Goal: Find specific page/section: Find specific page/section

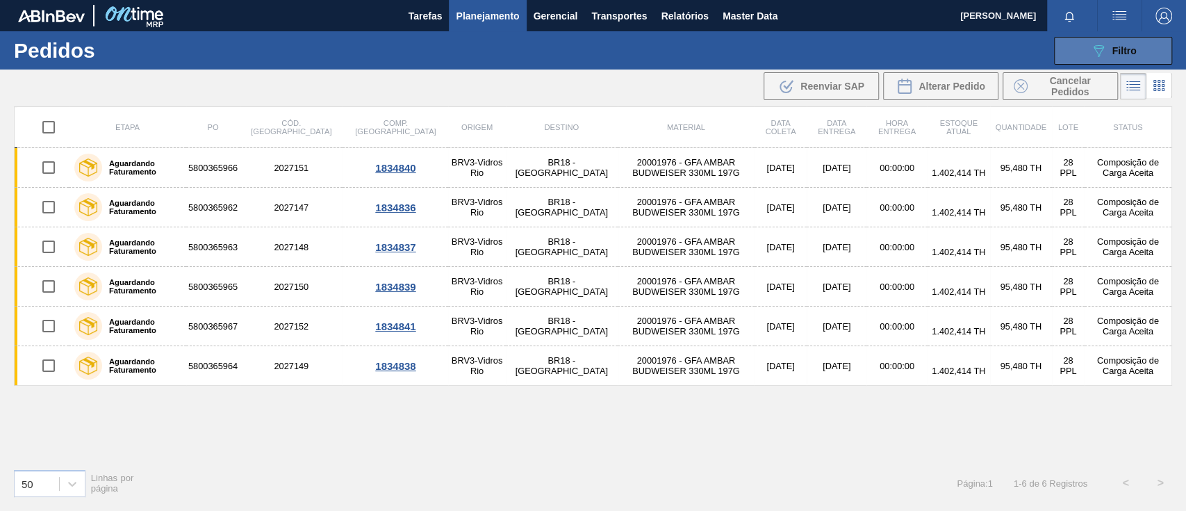
click at [1090, 52] on icon "089F7B8B-B2A5-4AFE-B5C0-19BA573D28AC" at bounding box center [1098, 50] width 17 height 17
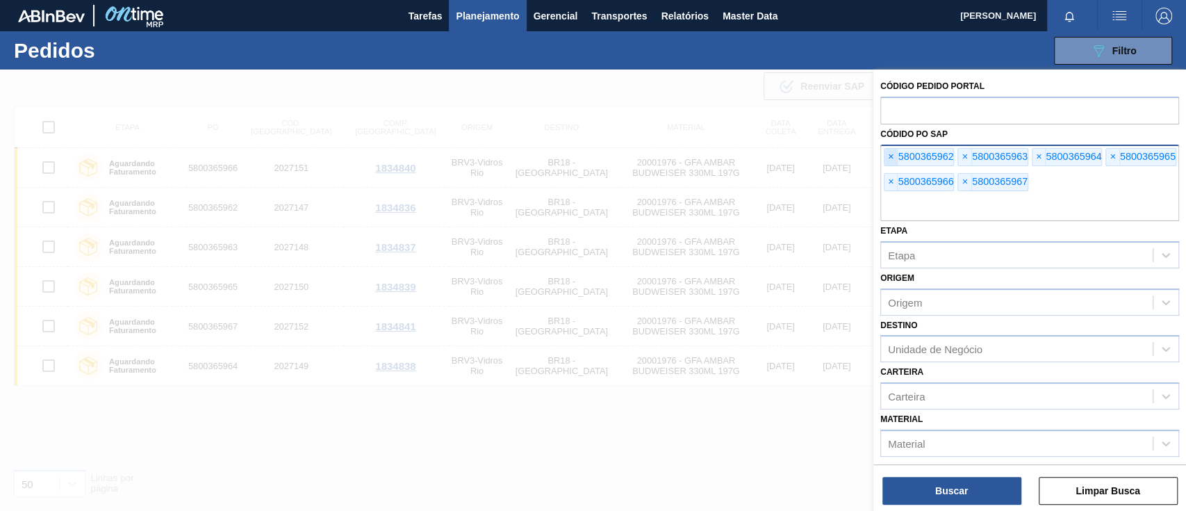
click at [889, 157] on span "×" at bounding box center [890, 157] width 13 height 17
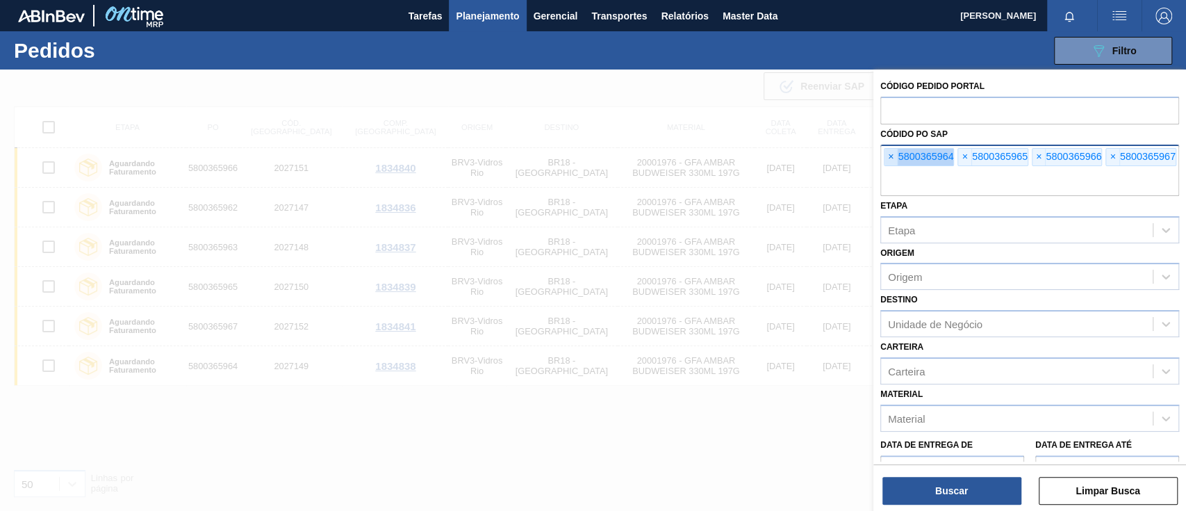
click at [889, 157] on span "×" at bounding box center [890, 157] width 13 height 17
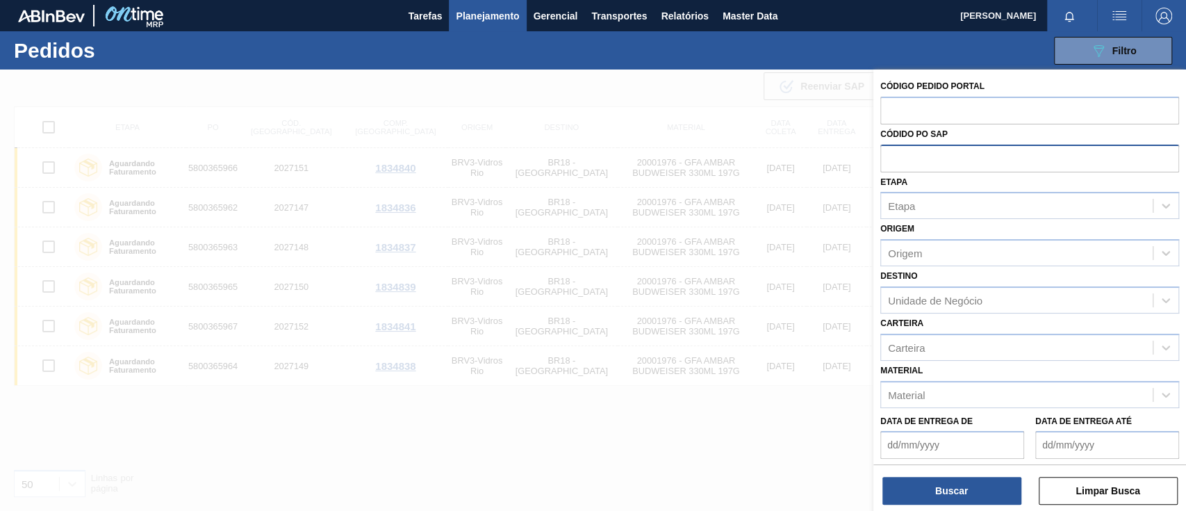
paste input "text"
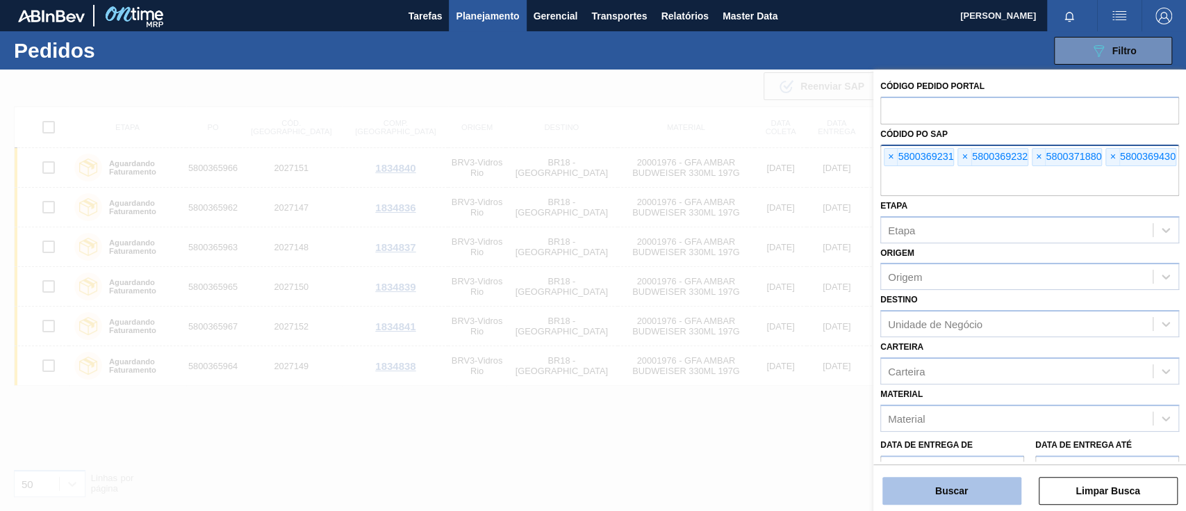
click at [978, 485] on button "Buscar" at bounding box center [951, 490] width 139 height 28
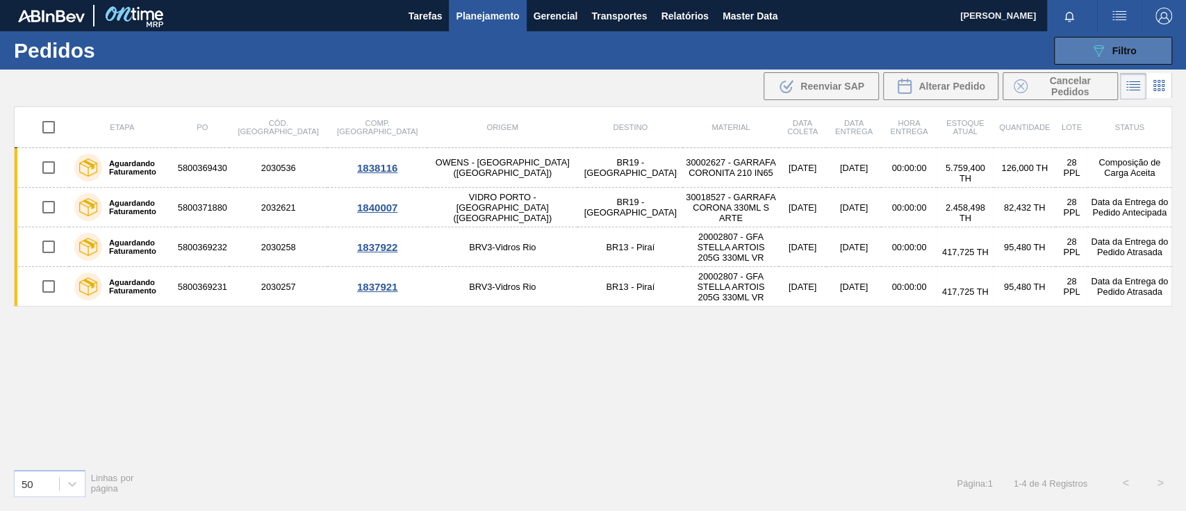
click at [1118, 54] on span "Filtro" at bounding box center [1124, 50] width 24 height 11
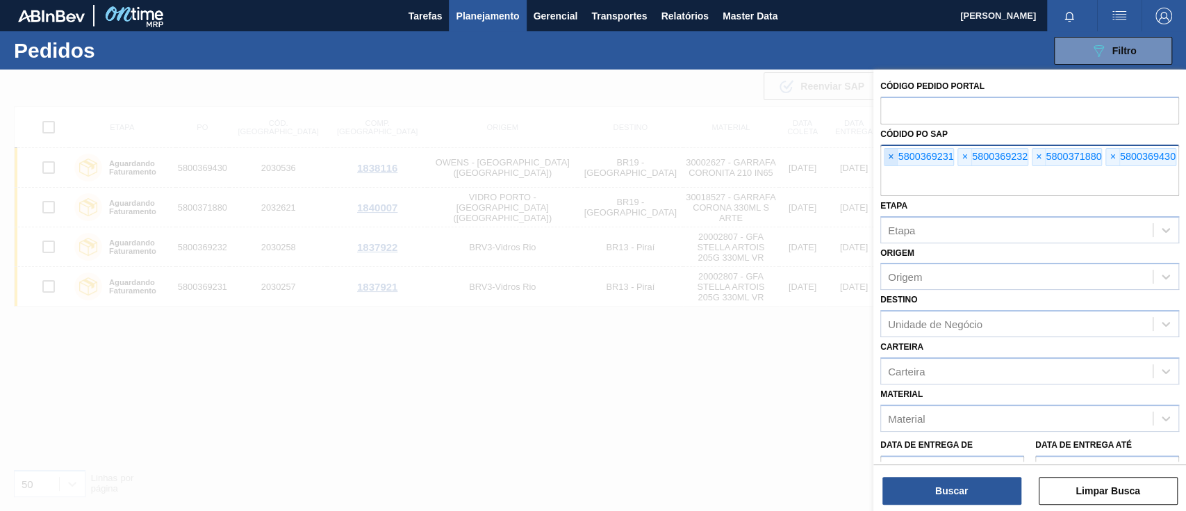
click at [892, 164] on span "×" at bounding box center [890, 157] width 13 height 17
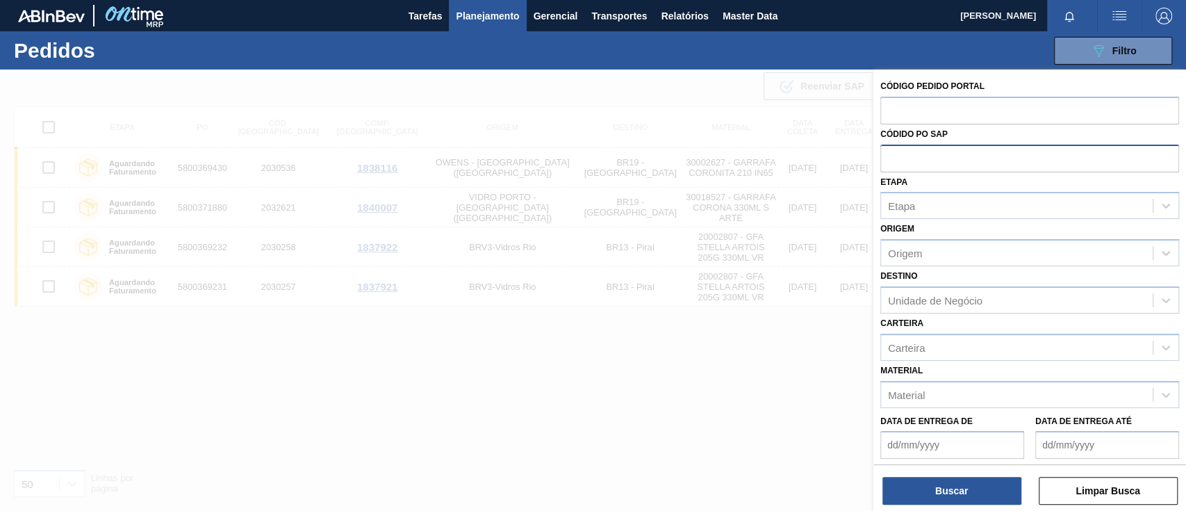
paste input "5800358373"
type input "5800358373"
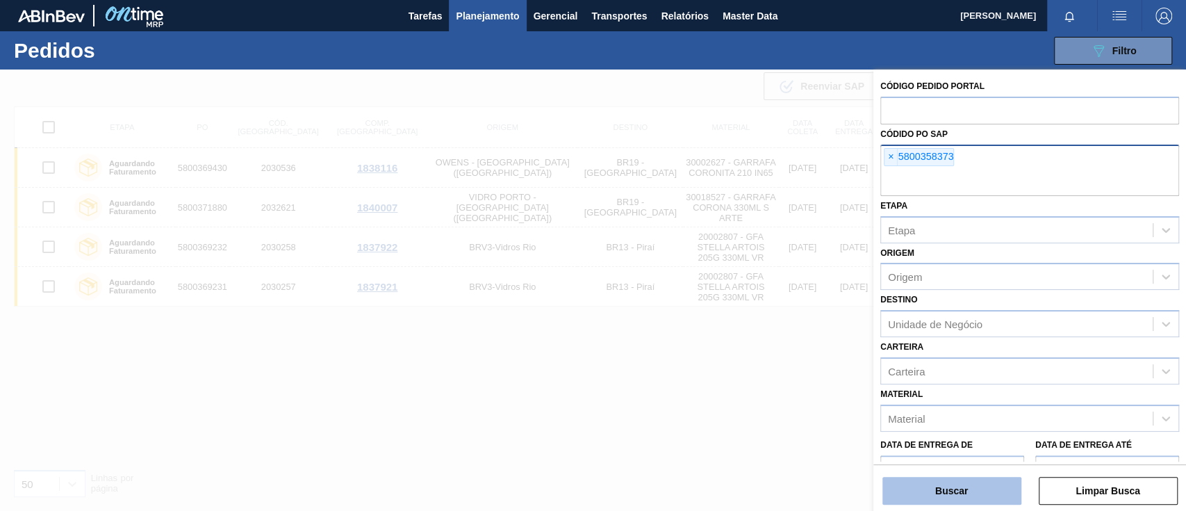
click at [1002, 492] on button "Buscar" at bounding box center [951, 490] width 139 height 28
